Goal: Information Seeking & Learning: Compare options

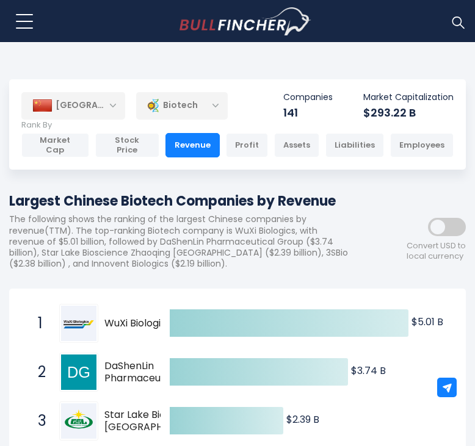
click at [192, 102] on div "Biotech" at bounding box center [182, 106] width 92 height 28
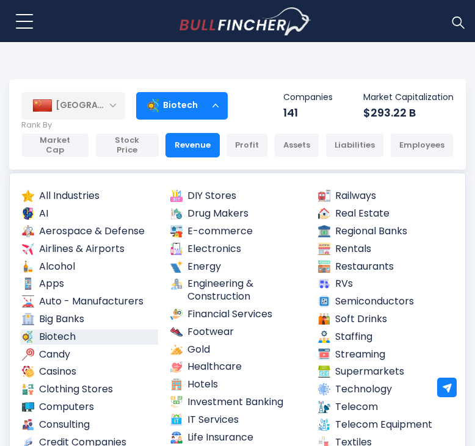
click at [192, 109] on div "Biotech" at bounding box center [182, 106] width 92 height 28
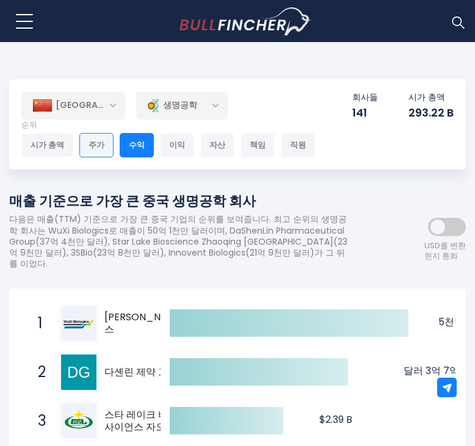
click at [90, 146] on div "주가" at bounding box center [96, 145] width 34 height 24
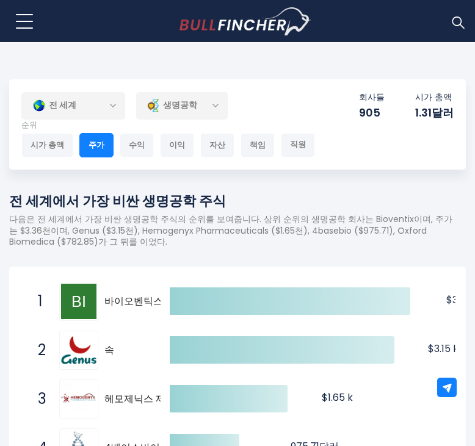
click at [166, 113] on div "생명공학" at bounding box center [182, 106] width 92 height 28
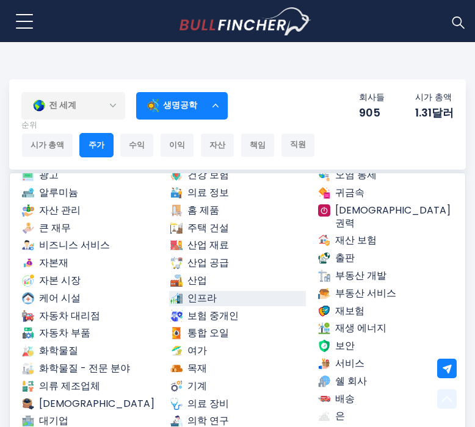
scroll to position [236, 0]
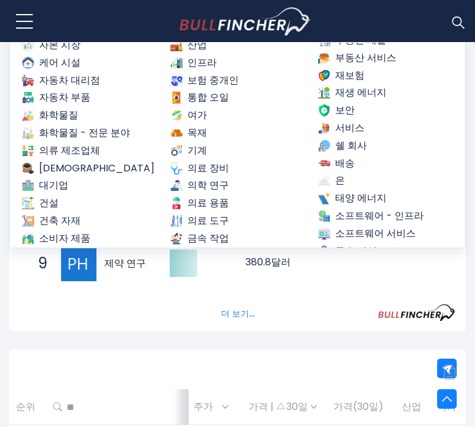
click at [143, 293] on div "더 보기..." at bounding box center [238, 307] width 436 height 34
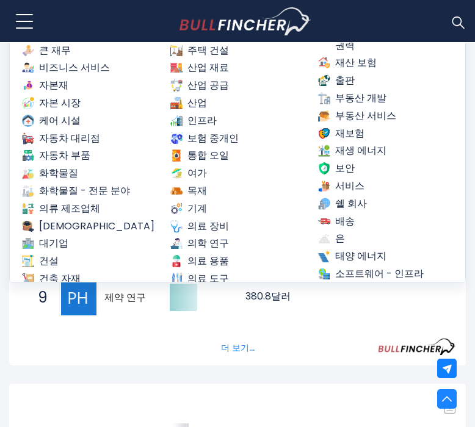
scroll to position [0, 0]
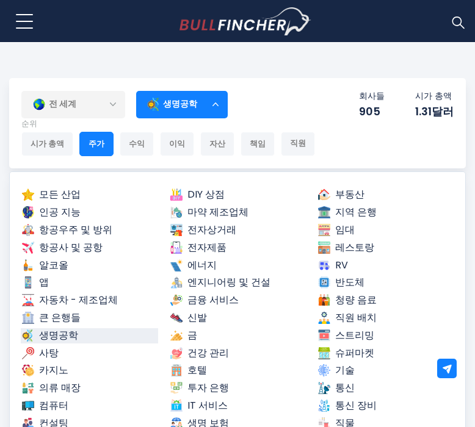
click at [181, 106] on div "생명공학" at bounding box center [182, 104] width 92 height 28
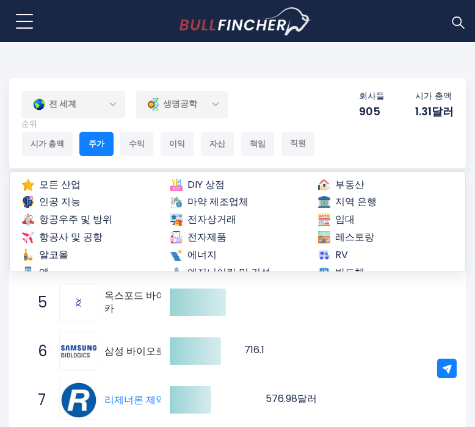
click at [107, 104] on div "전 세계" at bounding box center [73, 104] width 104 height 28
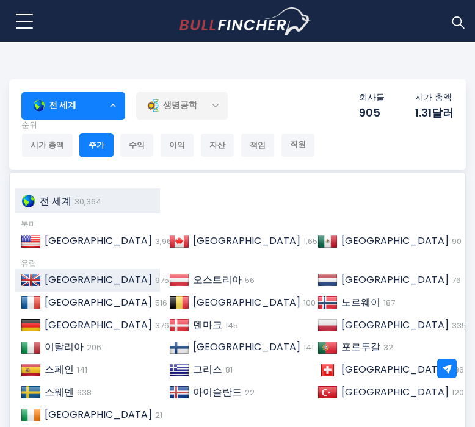
scroll to position [145, 0]
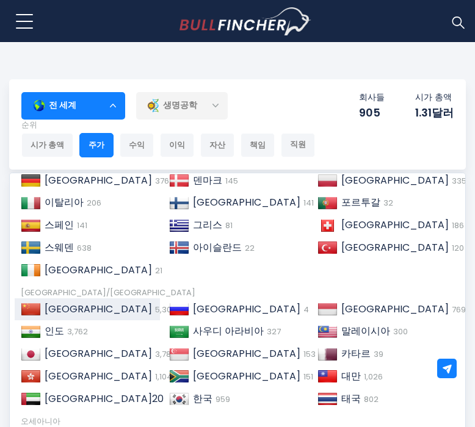
click at [109, 303] on div "중국 5,301" at bounding box center [97, 309] width 113 height 13
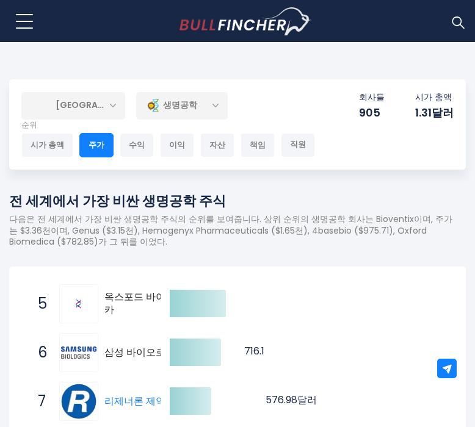
click at [186, 112] on div "생명공학" at bounding box center [182, 106] width 92 height 28
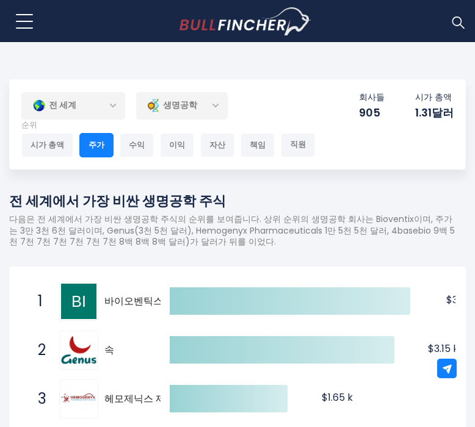
click at [161, 101] on div "생명공학" at bounding box center [182, 106] width 92 height 28
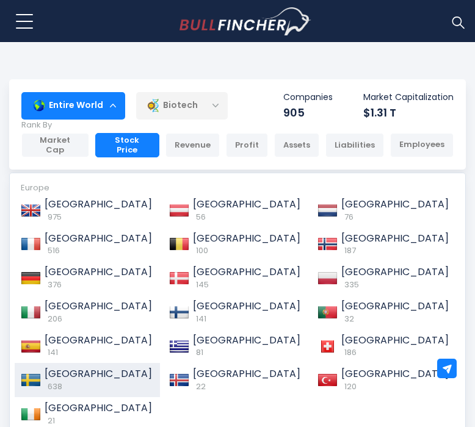
scroll to position [170, 0]
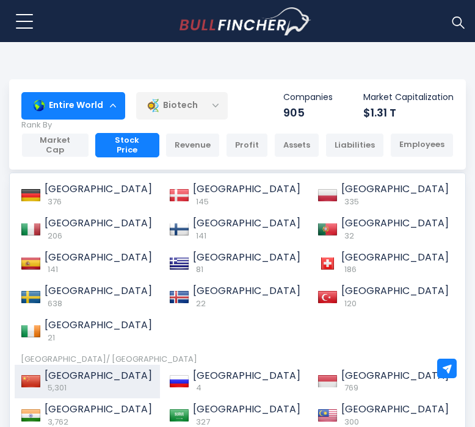
click at [67, 369] on span "[GEOGRAPHIC_DATA]" at bounding box center [98, 376] width 107 height 14
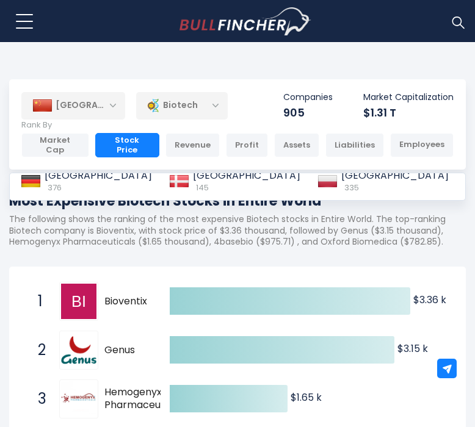
click at [187, 113] on div "Biotech" at bounding box center [182, 106] width 92 height 28
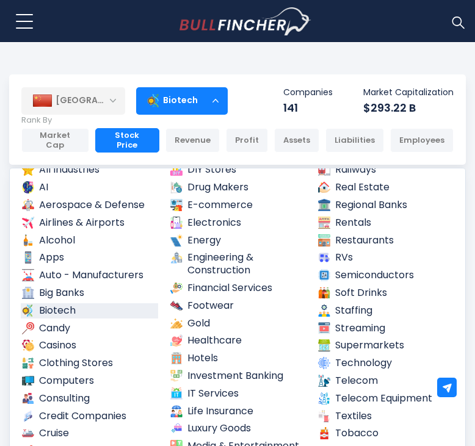
click at [65, 303] on link "Biotech" at bounding box center [89, 310] width 137 height 15
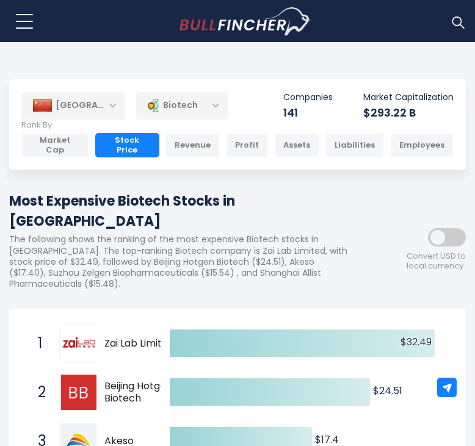
click at [194, 98] on div "Biotech" at bounding box center [182, 106] width 92 height 28
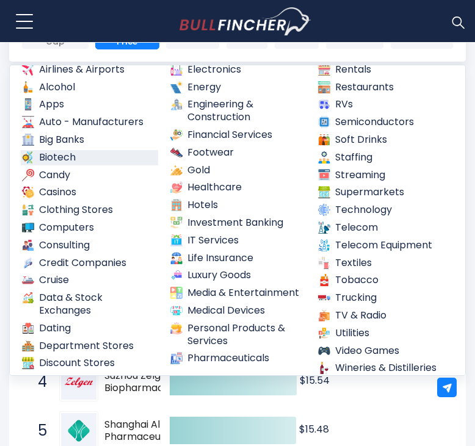
scroll to position [106, 0]
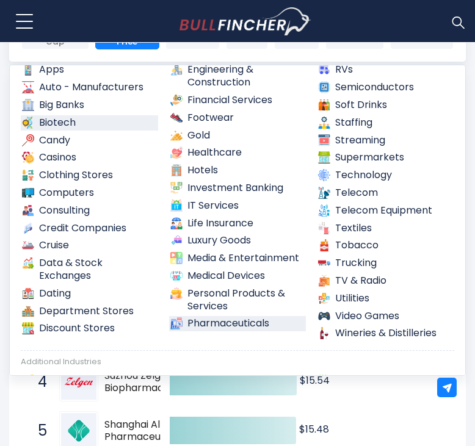
click at [238, 316] on link "Pharmaceuticals" at bounding box center [237, 323] width 137 height 15
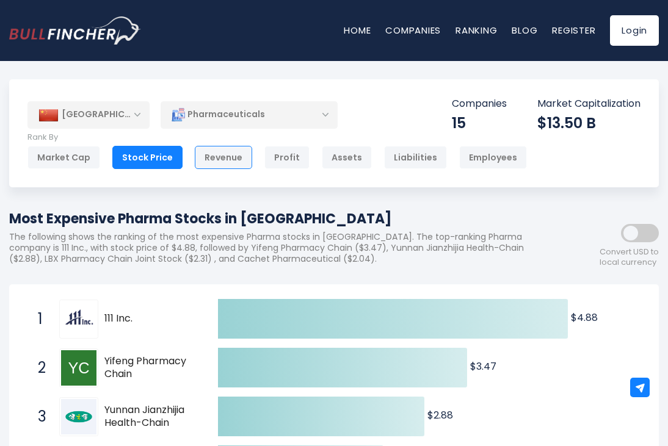
click at [231, 159] on div "Revenue" at bounding box center [223, 157] width 57 height 23
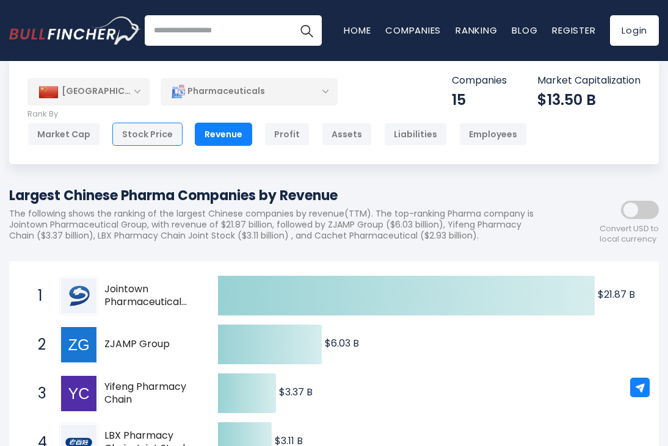
click at [161, 132] on div "Stock Price" at bounding box center [147, 134] width 70 height 23
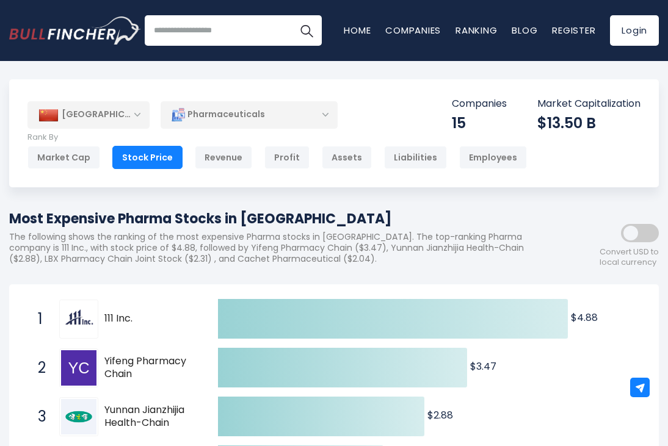
click at [211, 104] on div "Pharmaceuticals" at bounding box center [249, 115] width 177 height 28
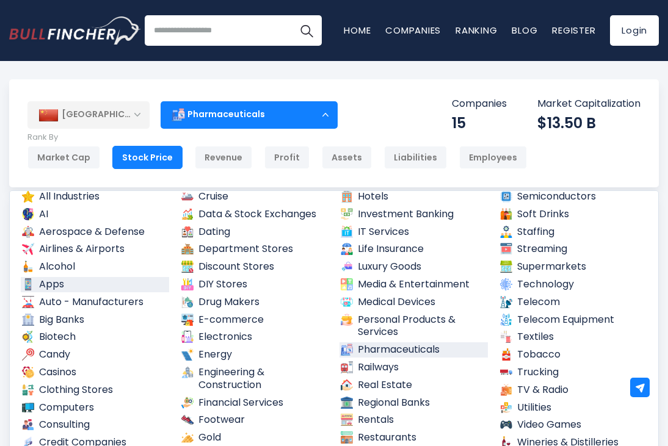
scroll to position [63, 0]
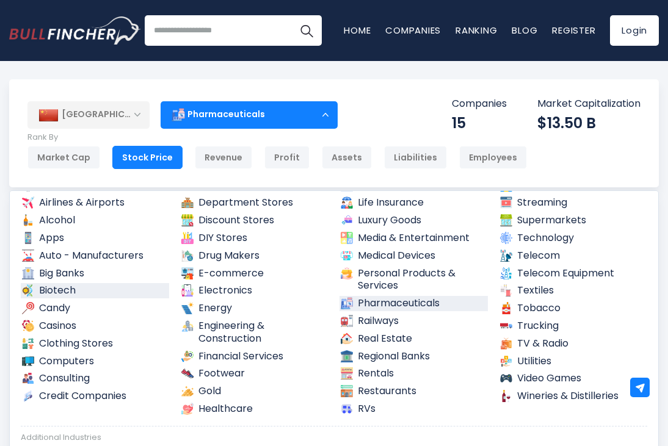
click at [101, 292] on link "Biotech" at bounding box center [95, 290] width 148 height 15
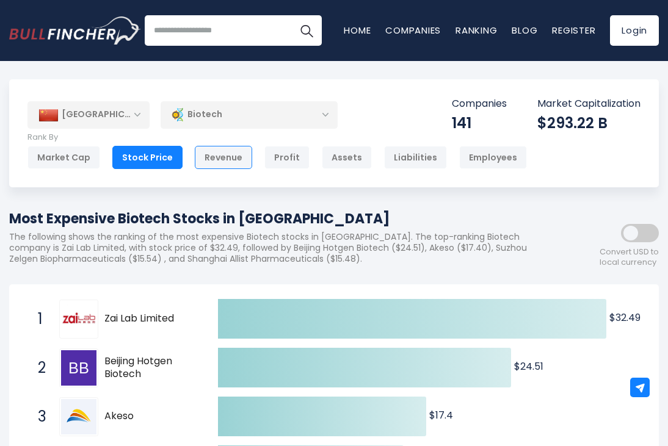
click at [207, 153] on div "Revenue" at bounding box center [223, 157] width 57 height 23
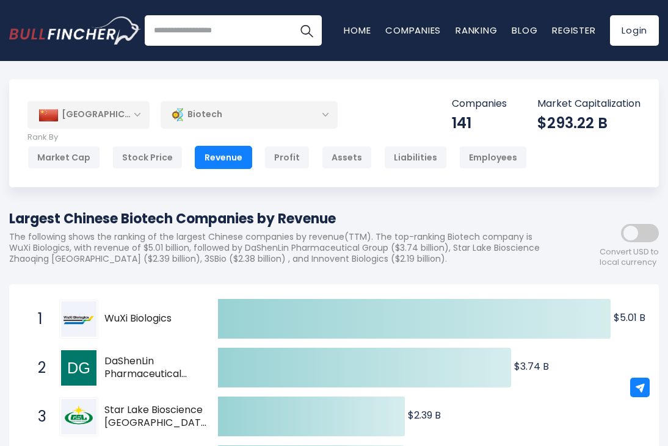
click at [276, 124] on div "Biotech" at bounding box center [249, 115] width 177 height 28
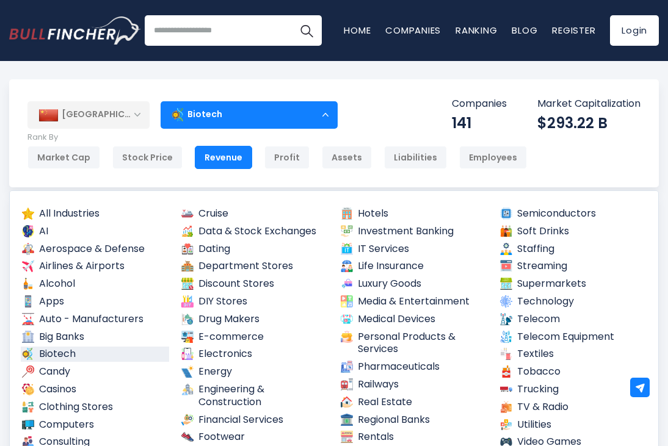
click at [247, 124] on div "Biotech" at bounding box center [249, 115] width 177 height 28
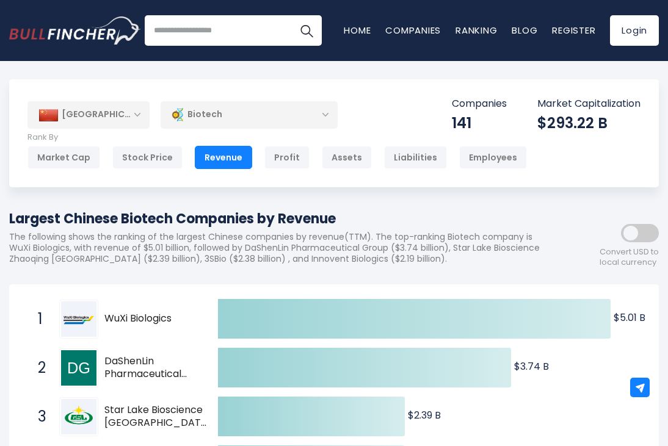
click at [227, 116] on div "Biotech" at bounding box center [249, 115] width 177 height 28
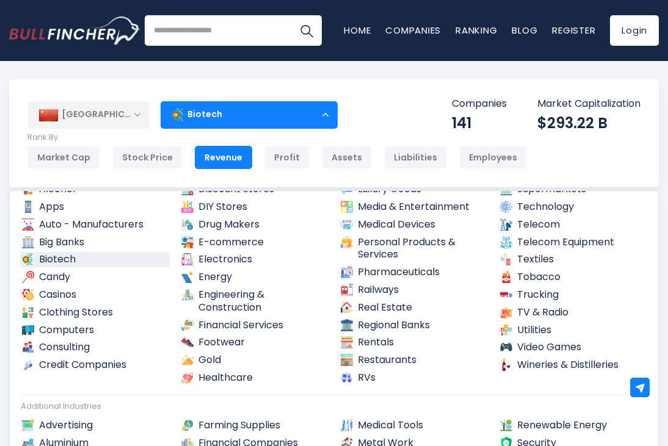
scroll to position [92, 0]
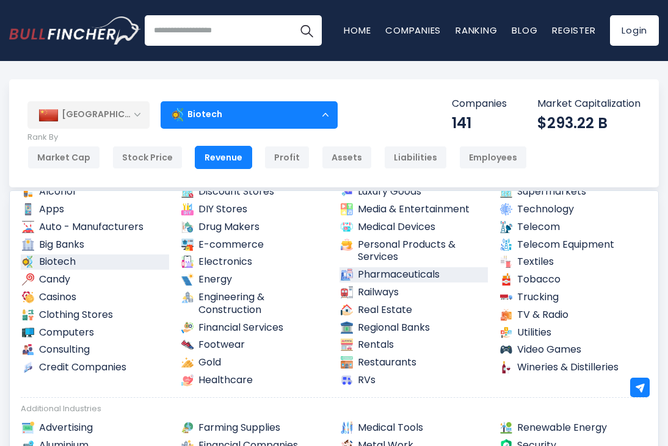
click at [402, 270] on link "Pharmaceuticals" at bounding box center [413, 274] width 148 height 15
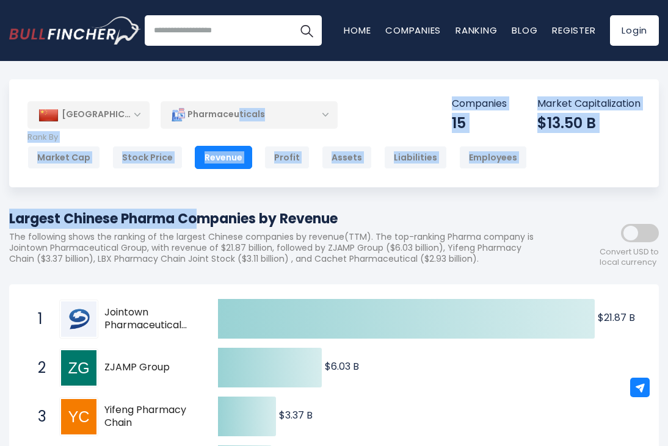
drag, startPoint x: 240, startPoint y: 120, endPoint x: 259, endPoint y: 193, distance: 75.0
click at [151, 165] on div "Stock Price" at bounding box center [147, 157] width 70 height 23
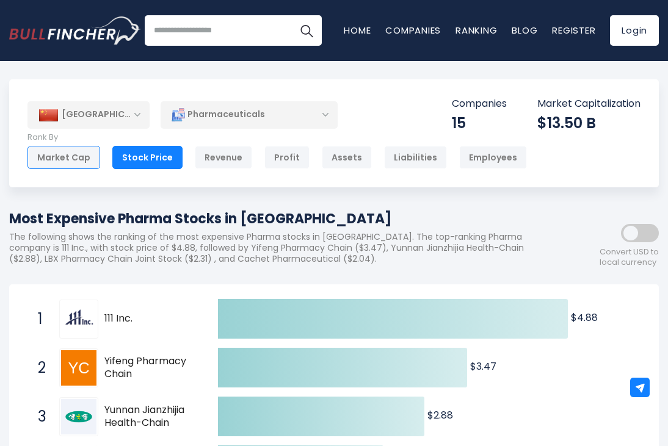
click at [81, 154] on div "Market Cap" at bounding box center [63, 157] width 73 height 23
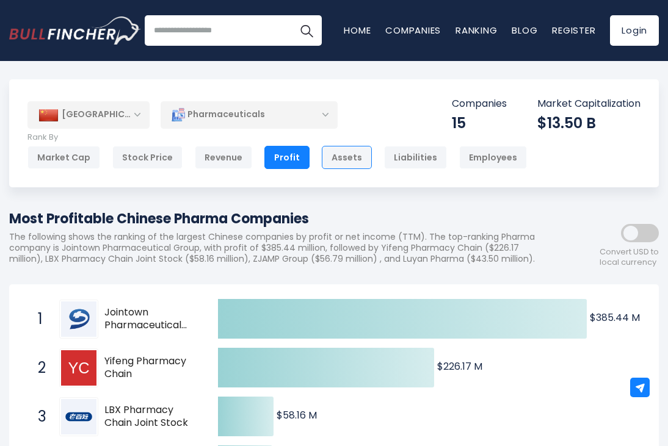
click at [322, 153] on div "Assets" at bounding box center [347, 157] width 50 height 23
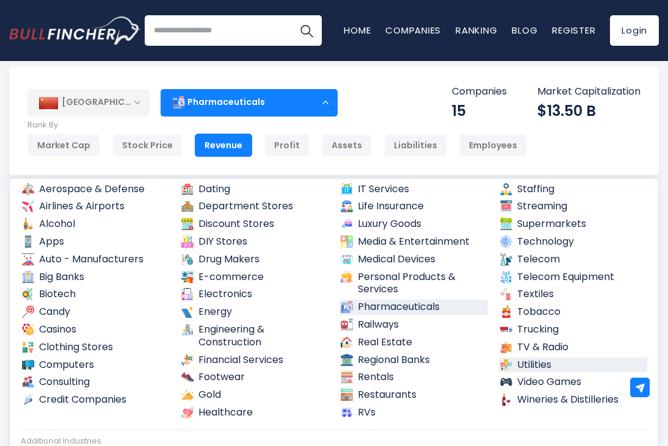
scroll to position [20, 0]
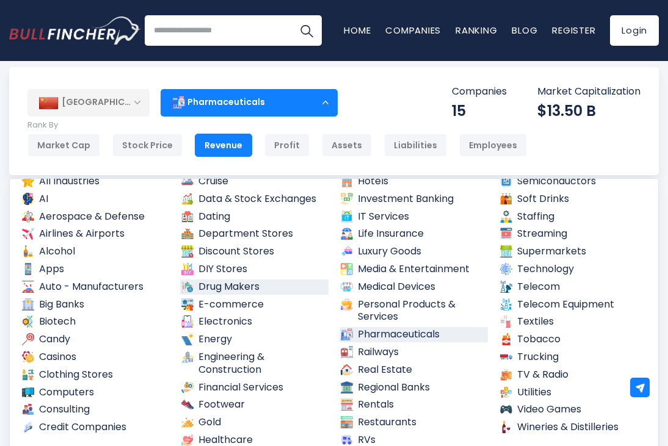
click at [257, 287] on link "Drug Makers" at bounding box center [254, 287] width 148 height 15
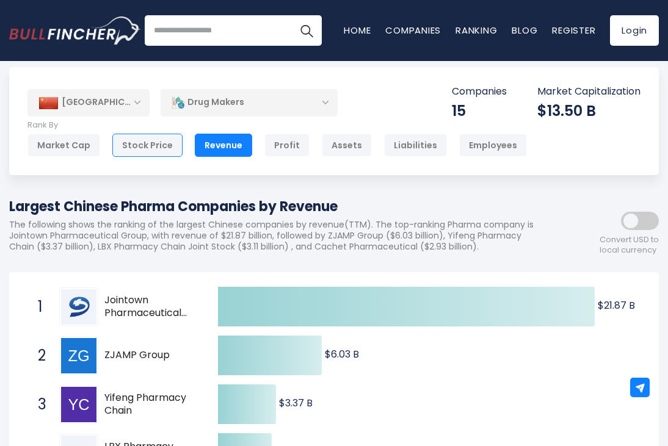
click at [167, 148] on div "Stock Price" at bounding box center [147, 145] width 70 height 23
click at [204, 149] on div "Revenue" at bounding box center [223, 145] width 57 height 23
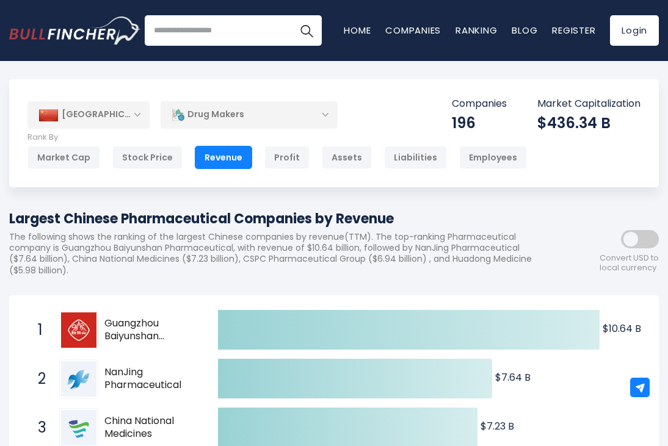
click at [229, 116] on div "Drug Makers" at bounding box center [249, 115] width 177 height 28
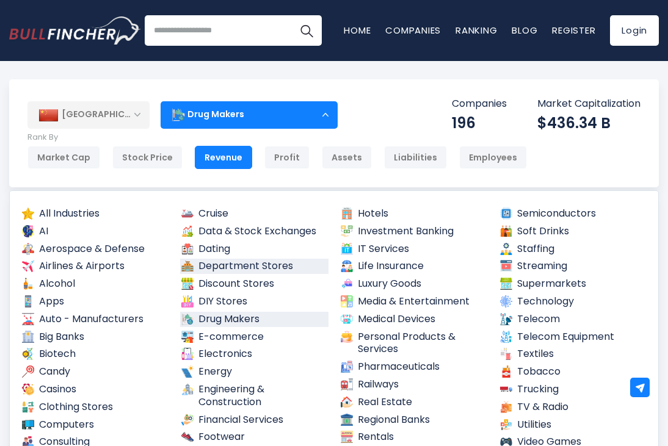
scroll to position [108, 0]
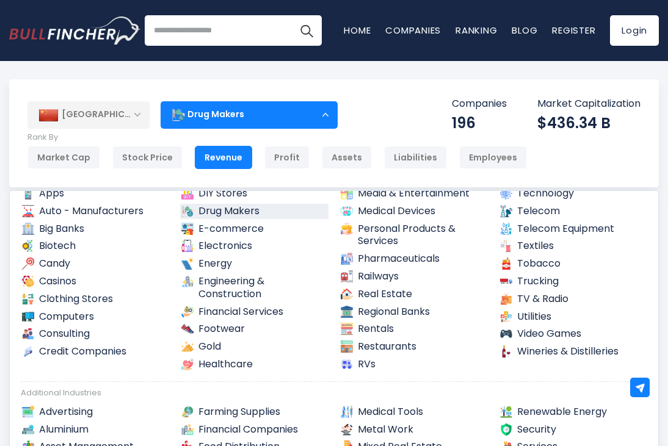
click at [248, 209] on link "Drug Makers" at bounding box center [254, 211] width 148 height 15
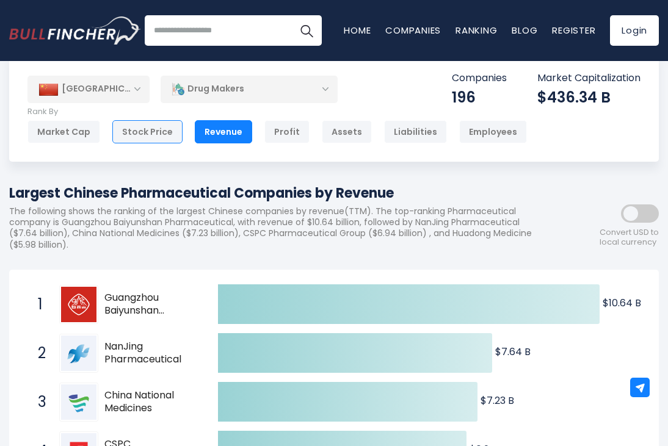
click at [138, 132] on div "Stock Price" at bounding box center [147, 131] width 70 height 23
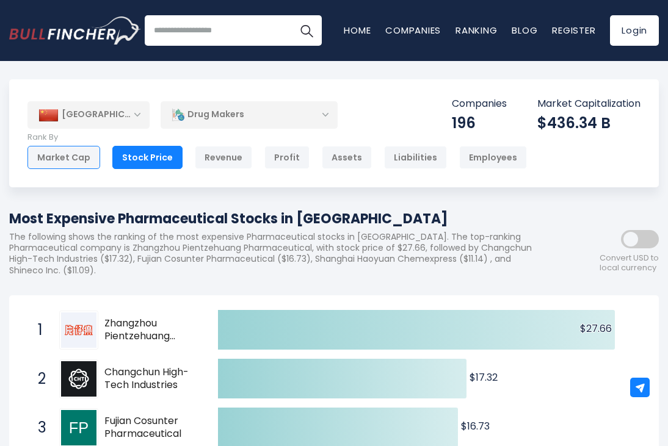
click at [79, 167] on div "Market Cap" at bounding box center [63, 157] width 73 height 23
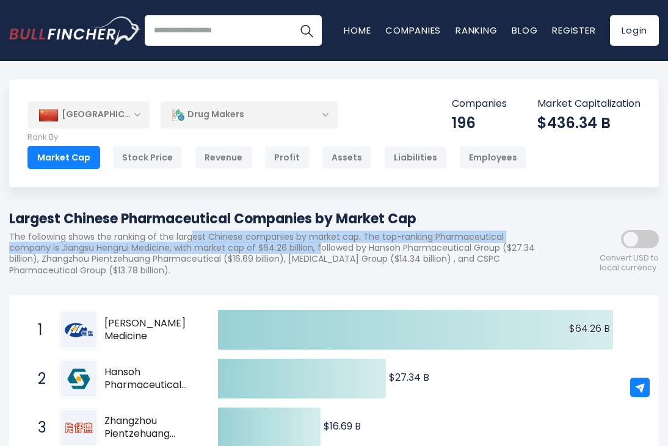
drag, startPoint x: 200, startPoint y: 230, endPoint x: 320, endPoint y: 250, distance: 122.4
click at [320, 250] on p "The following shows the ranking of the largest Chinese companies by market cap.…" at bounding box center [278, 253] width 539 height 45
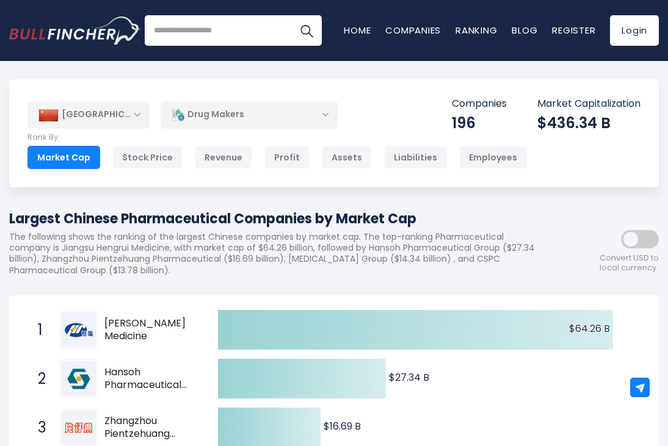
click at [305, 253] on p "The following shows the ranking of the largest Chinese companies by market cap.…" at bounding box center [278, 253] width 539 height 45
click at [234, 157] on div "Revenue" at bounding box center [223, 157] width 57 height 23
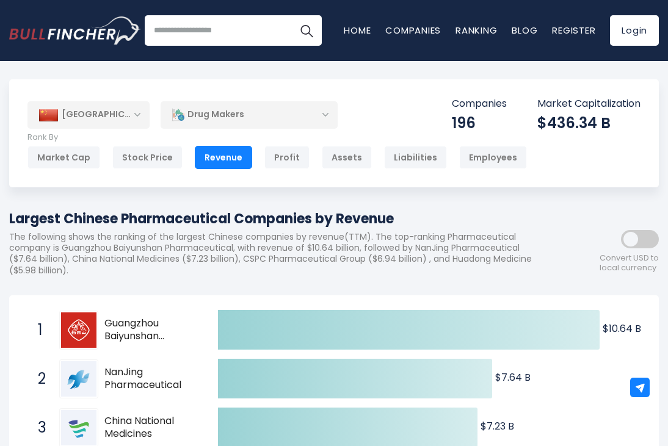
click at [212, 120] on div "Drug Makers" at bounding box center [249, 115] width 177 height 28
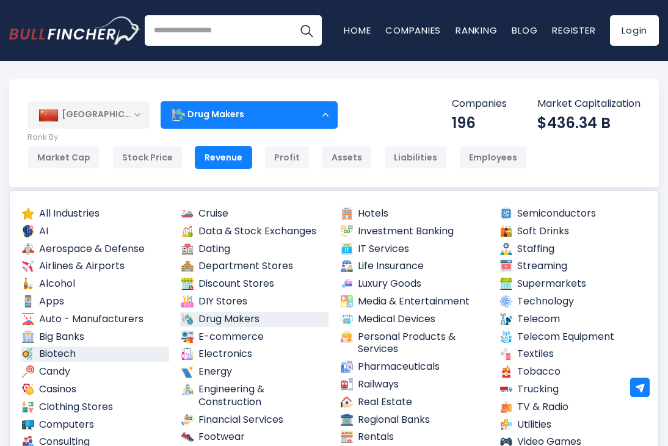
click at [59, 347] on link "Biotech" at bounding box center [95, 354] width 148 height 15
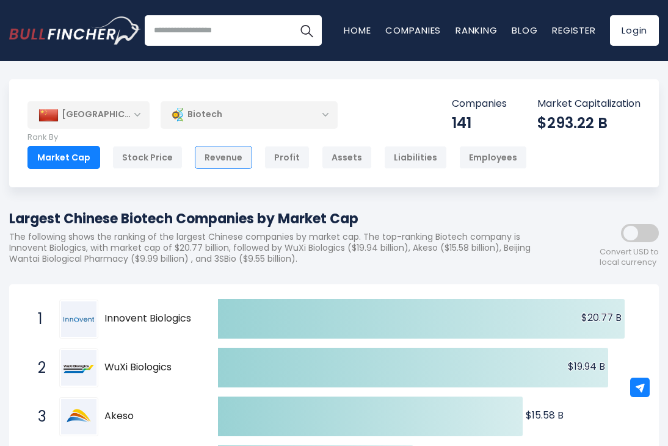
click at [214, 164] on div "Revenue" at bounding box center [223, 157] width 57 height 23
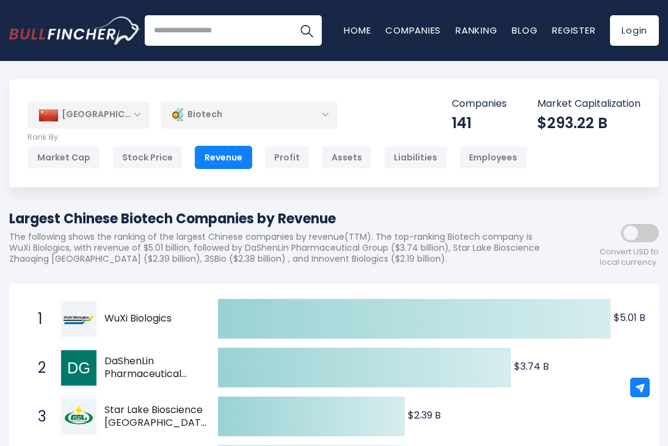
click at [203, 112] on div "Biotech" at bounding box center [249, 115] width 177 height 28
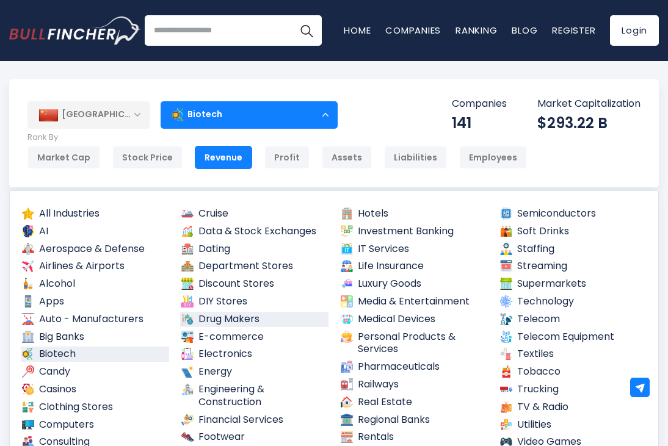
click at [230, 316] on link "Drug Makers" at bounding box center [254, 319] width 148 height 15
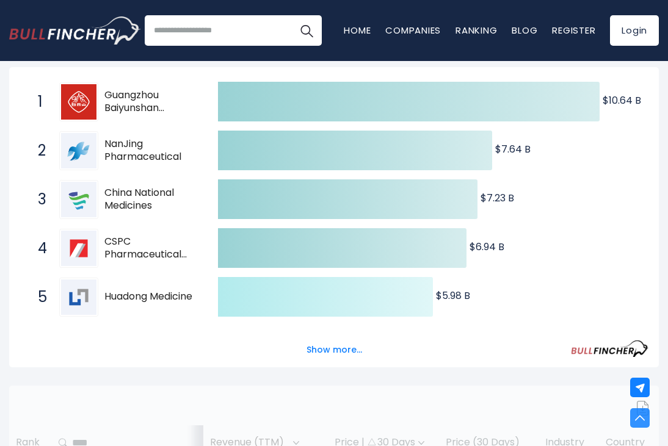
scroll to position [334, 0]
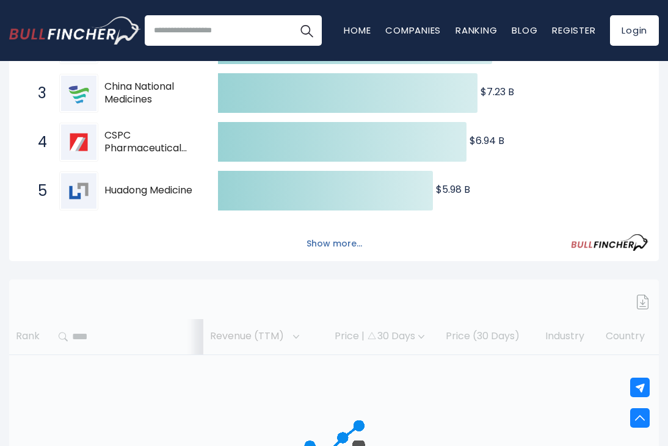
click at [331, 244] on button "Show more..." at bounding box center [334, 244] width 70 height 20
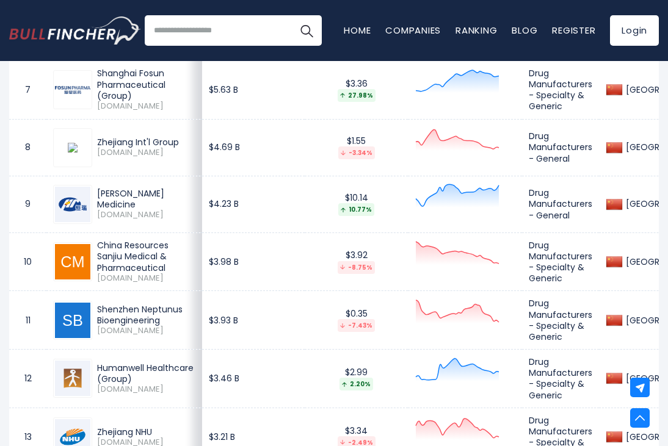
scroll to position [808, 0]
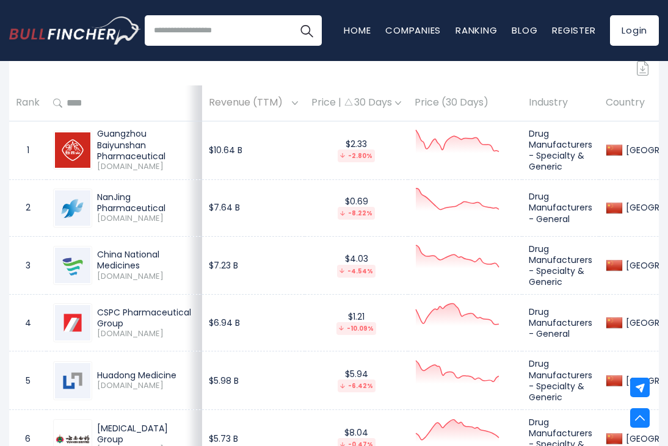
click at [157, 123] on td "Guangzhou Baiyunshan Pharmaceutical 0874.HK" at bounding box center [124, 150] width 156 height 59
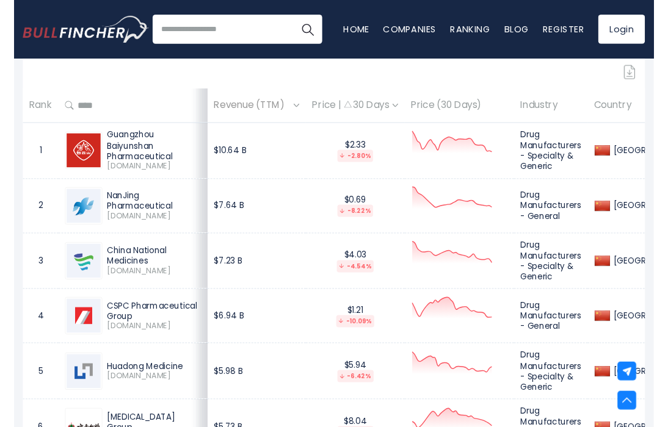
scroll to position [804, 0]
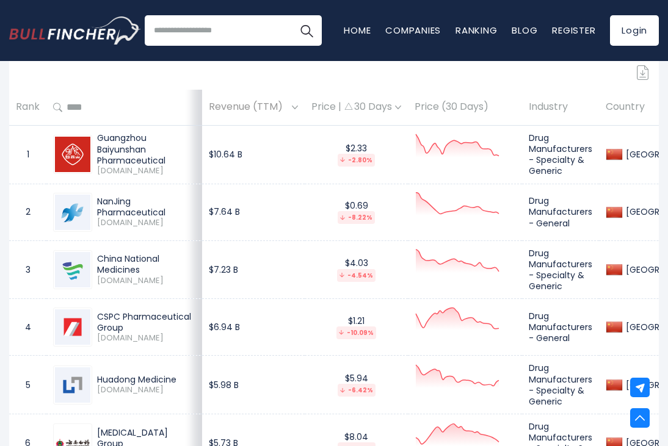
drag, startPoint x: 95, startPoint y: 142, endPoint x: 162, endPoint y: 215, distance: 99.8
click at [162, 215] on div "NanJing Pharmaceutical" at bounding box center [146, 207] width 98 height 22
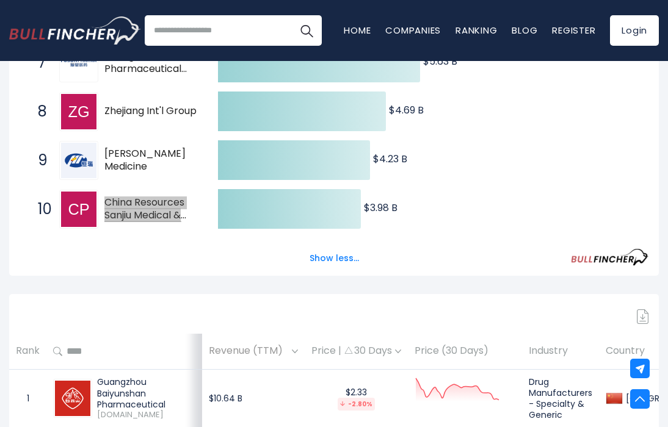
scroll to position [1255, 0]
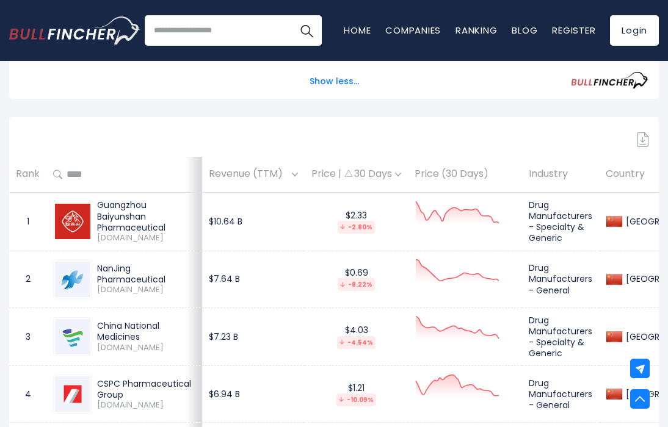
scroll to position [736, 0]
drag, startPoint x: 96, startPoint y: 203, endPoint x: 124, endPoint y: 234, distance: 41.9
click at [124, 234] on div "Guangzhou Baiyunshan Pharmaceutical 0874.HK" at bounding box center [143, 221] width 103 height 43
click at [269, 239] on td "$10.64 B" at bounding box center [253, 222] width 103 height 59
click at [646, 140] on img at bounding box center [643, 140] width 12 height 15
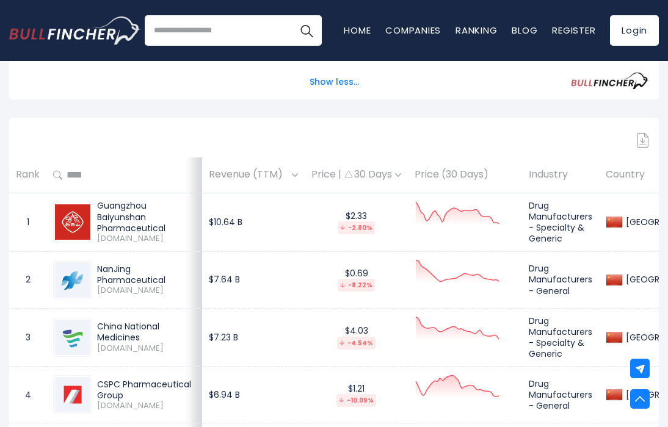
drag, startPoint x: 507, startPoint y: 163, endPoint x: 363, endPoint y: 258, distance: 172.3
click at [233, 237] on td "$10.64 B" at bounding box center [253, 222] width 103 height 59
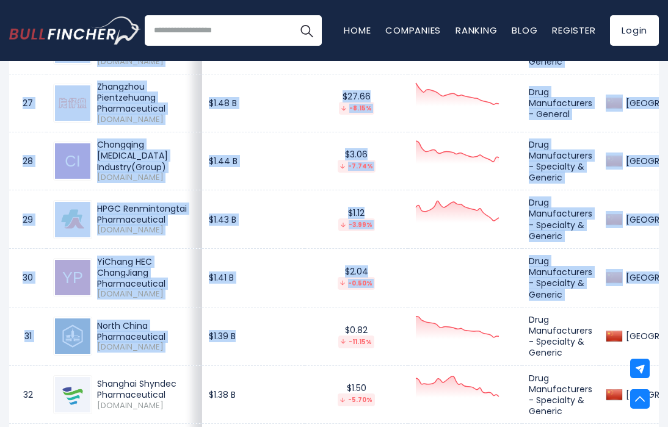
scroll to position [2512, 0]
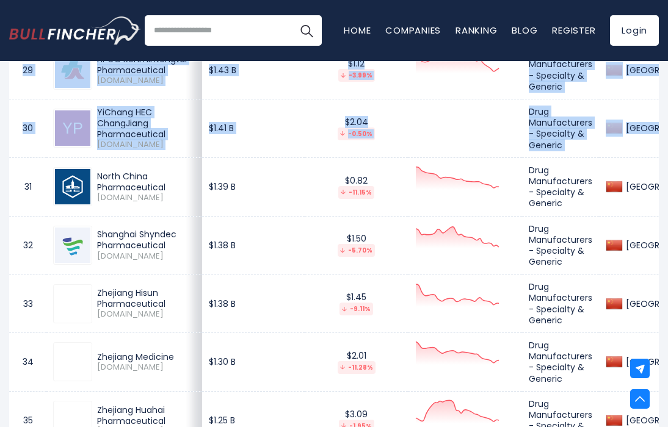
drag, startPoint x: 21, startPoint y: 171, endPoint x: 641, endPoint y: 131, distance: 621.3
copy table "ank Revenue (TTM) Price | 30 Days Price (30 Days) Industry Country 1 Guangzhou …"
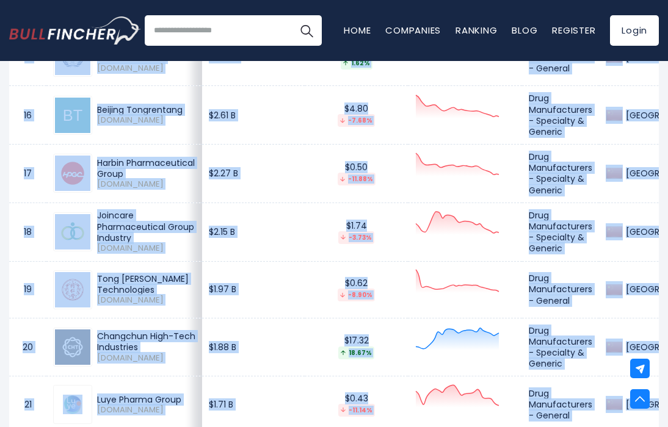
scroll to position [896, 0]
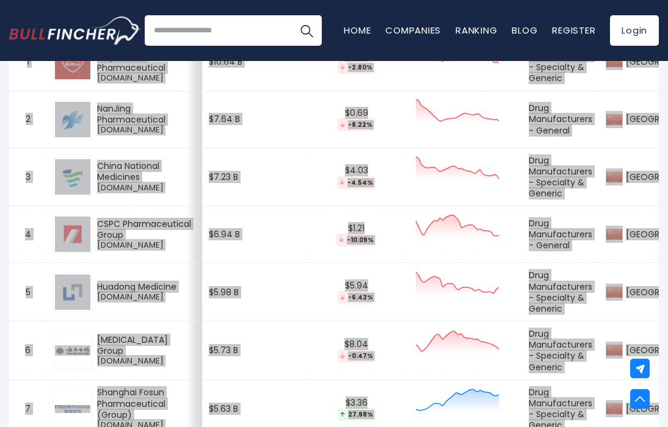
click at [506, 178] on div at bounding box center [464, 177] width 101 height 43
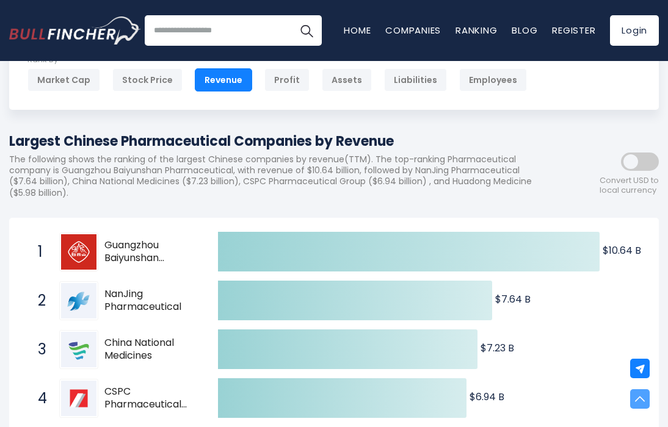
scroll to position [0, 0]
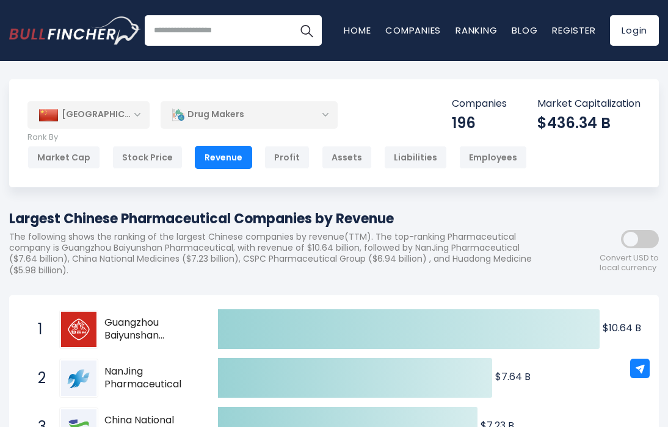
click at [196, 107] on div "Drug Makers" at bounding box center [249, 115] width 177 height 28
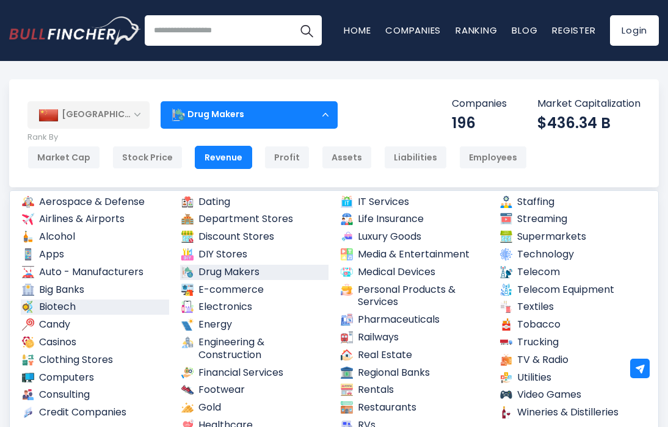
scroll to position [49, 0]
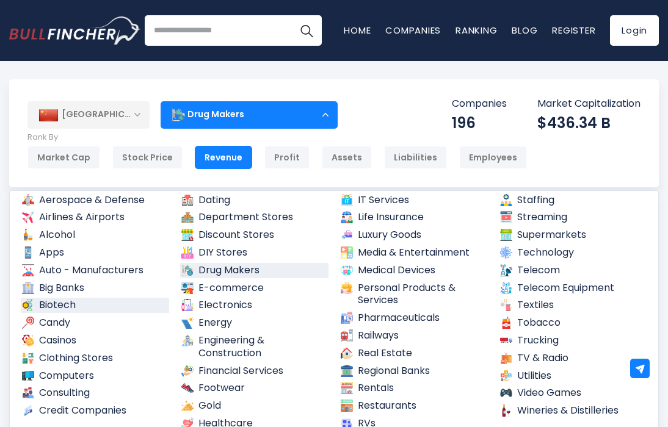
click at [65, 301] on link "Biotech" at bounding box center [95, 305] width 148 height 15
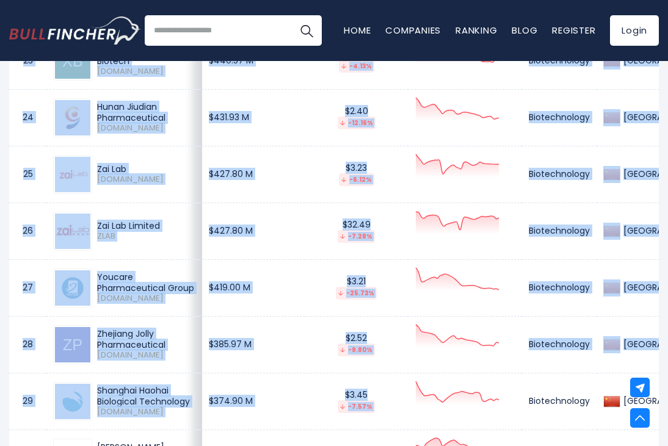
scroll to position [2050, 0]
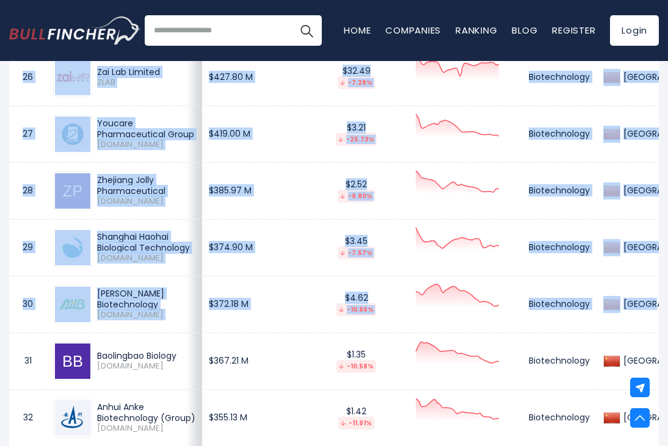
drag, startPoint x: 20, startPoint y: 245, endPoint x: 653, endPoint y: 305, distance: 636.3
copy table "ank Revenue (TTM) Price | 30 Days Price (30 Days) Industry Country 1 WuXi Biolo…"
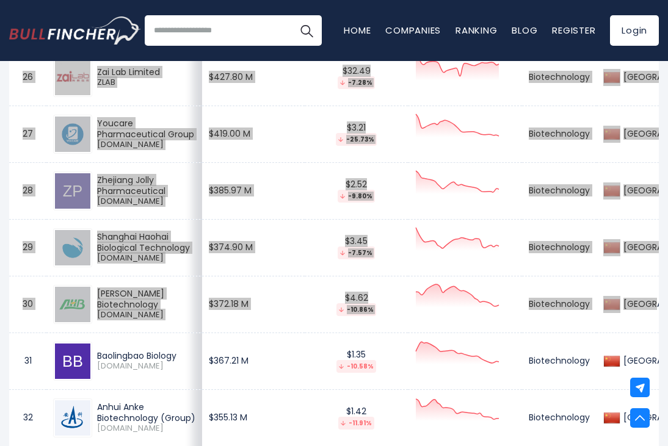
scroll to position [0, 0]
drag, startPoint x: 5, startPoint y: 298, endPoint x: 485, endPoint y: 248, distance: 482.3
click at [488, 247] on div at bounding box center [464, 247] width 101 height 43
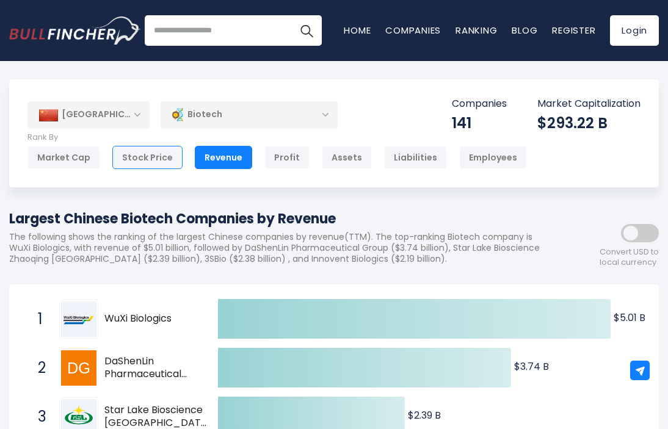
click at [135, 157] on div "Stock Price" at bounding box center [147, 157] width 70 height 23
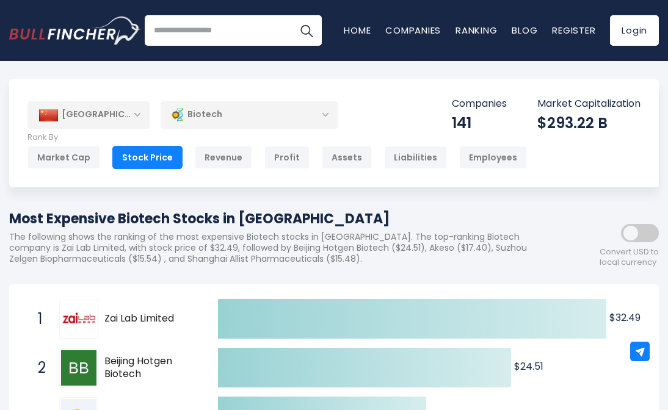
click at [203, 114] on div "Biotech" at bounding box center [249, 115] width 177 height 28
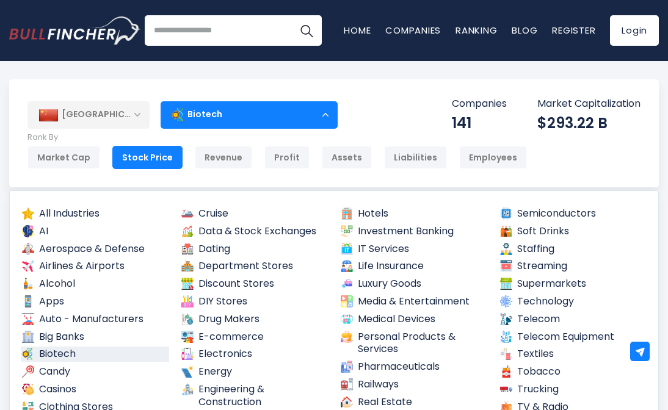
click at [81, 350] on link "Biotech" at bounding box center [95, 354] width 148 height 15
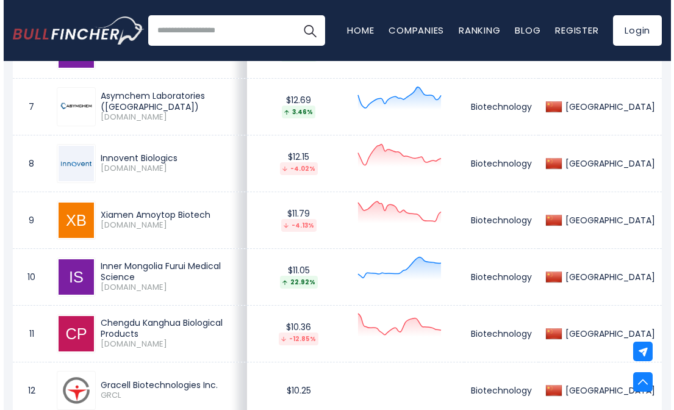
scroll to position [493, 0]
